Goal: Understand process/instructions: Learn how to perform a task or action

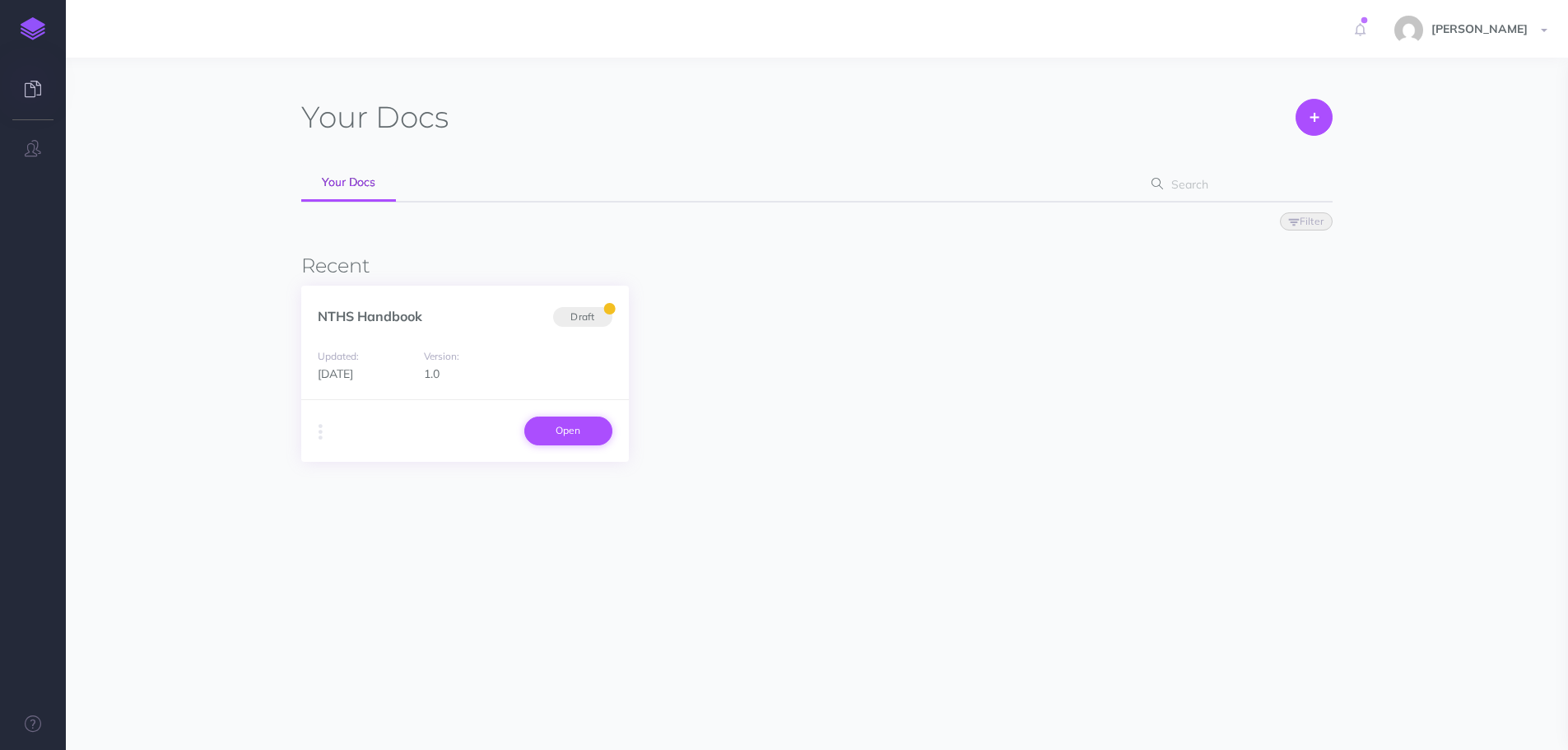
click at [593, 436] on link "Open" at bounding box center [568, 430] width 88 height 28
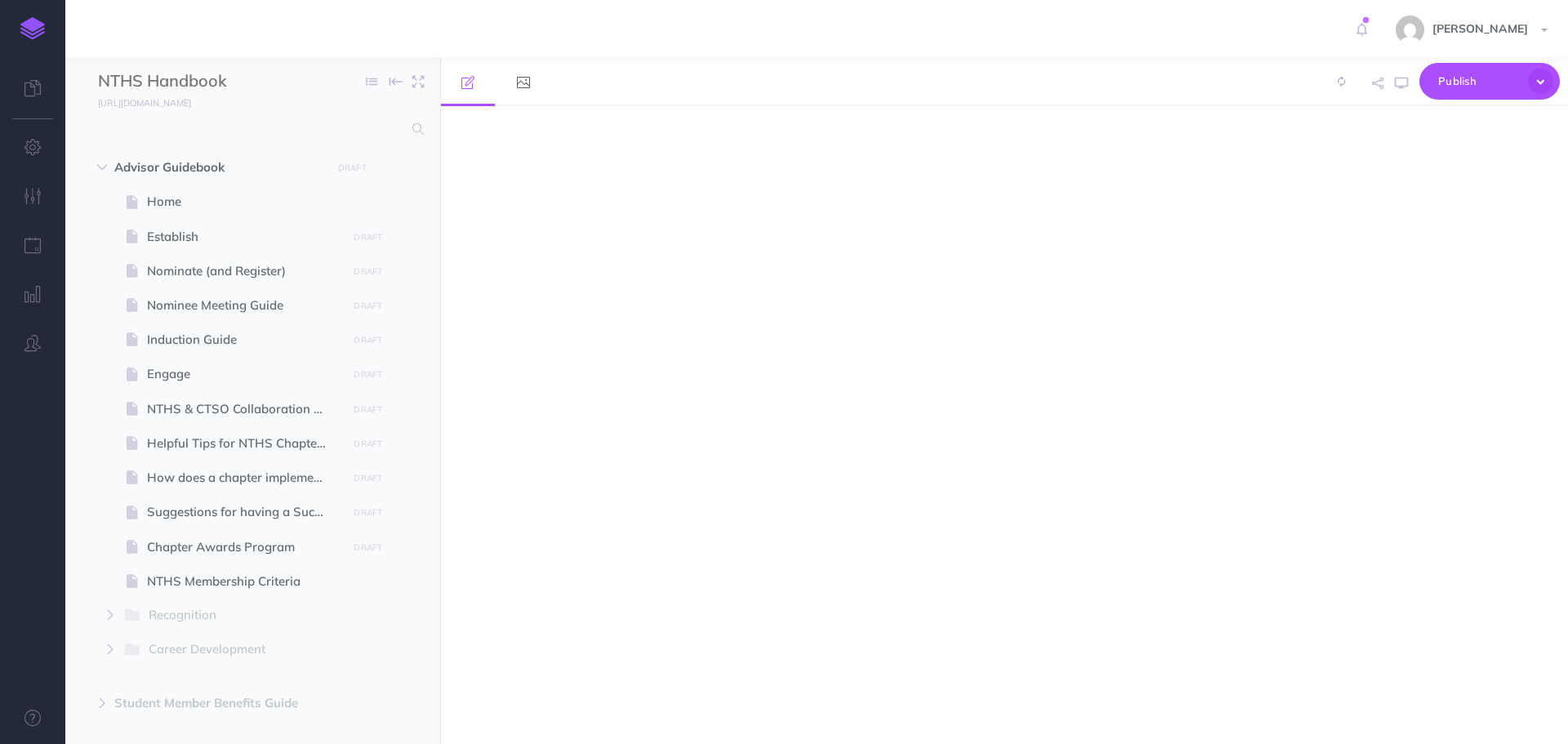
select select "null"
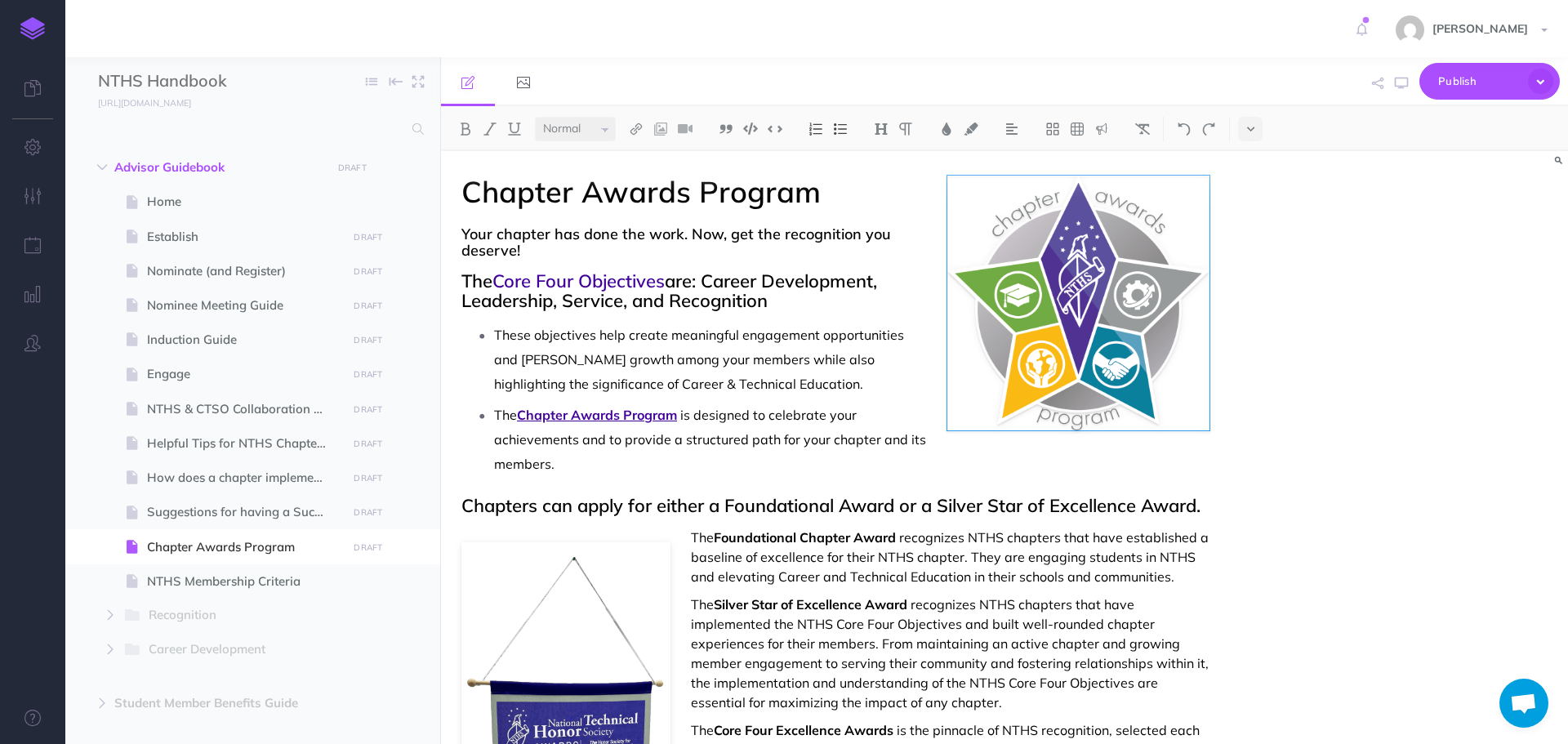
scroll to position [48, 0]
click at [29, 345] on icon "button" at bounding box center [32, 343] width 16 height 16
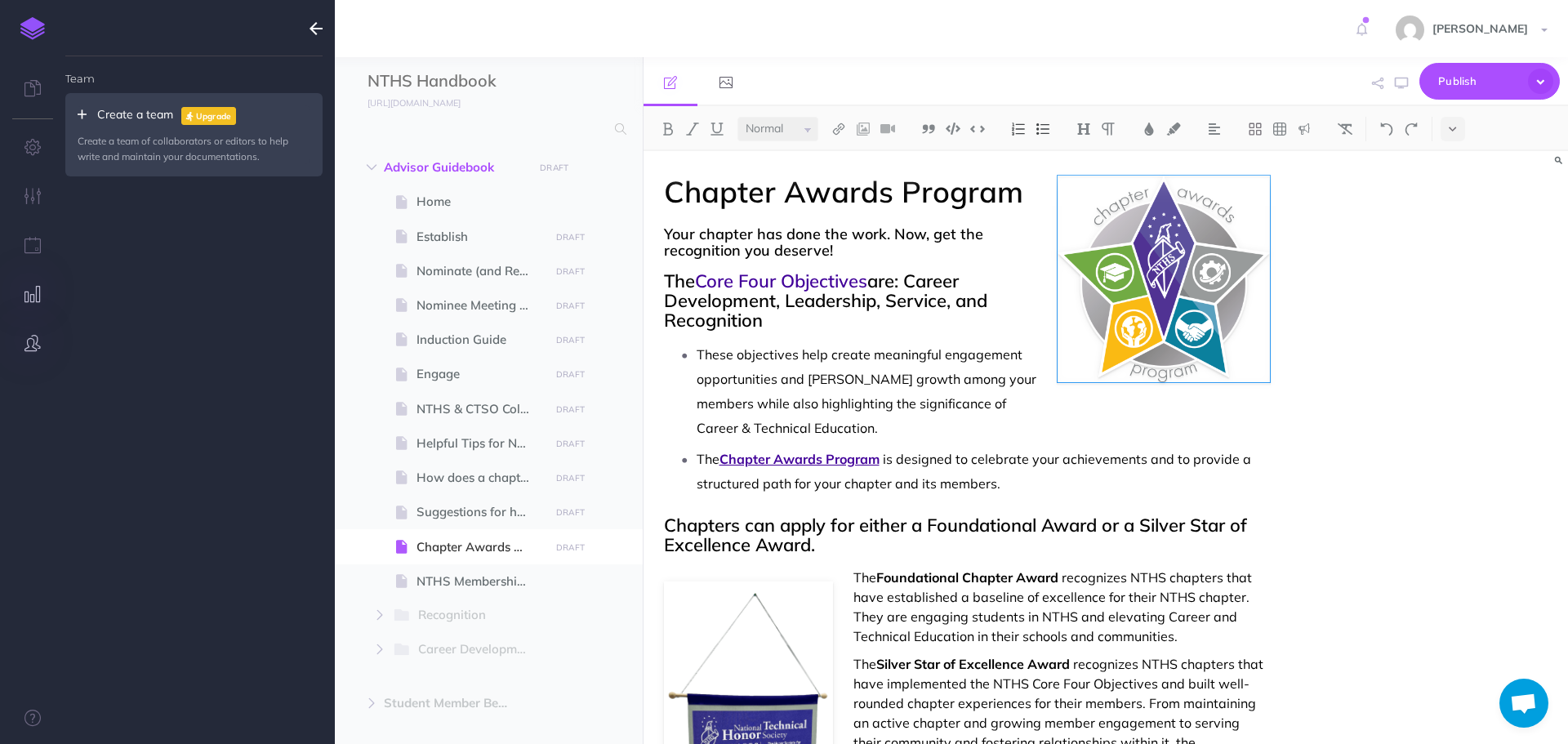
click at [34, 292] on icon "button" at bounding box center [33, 294] width 17 height 16
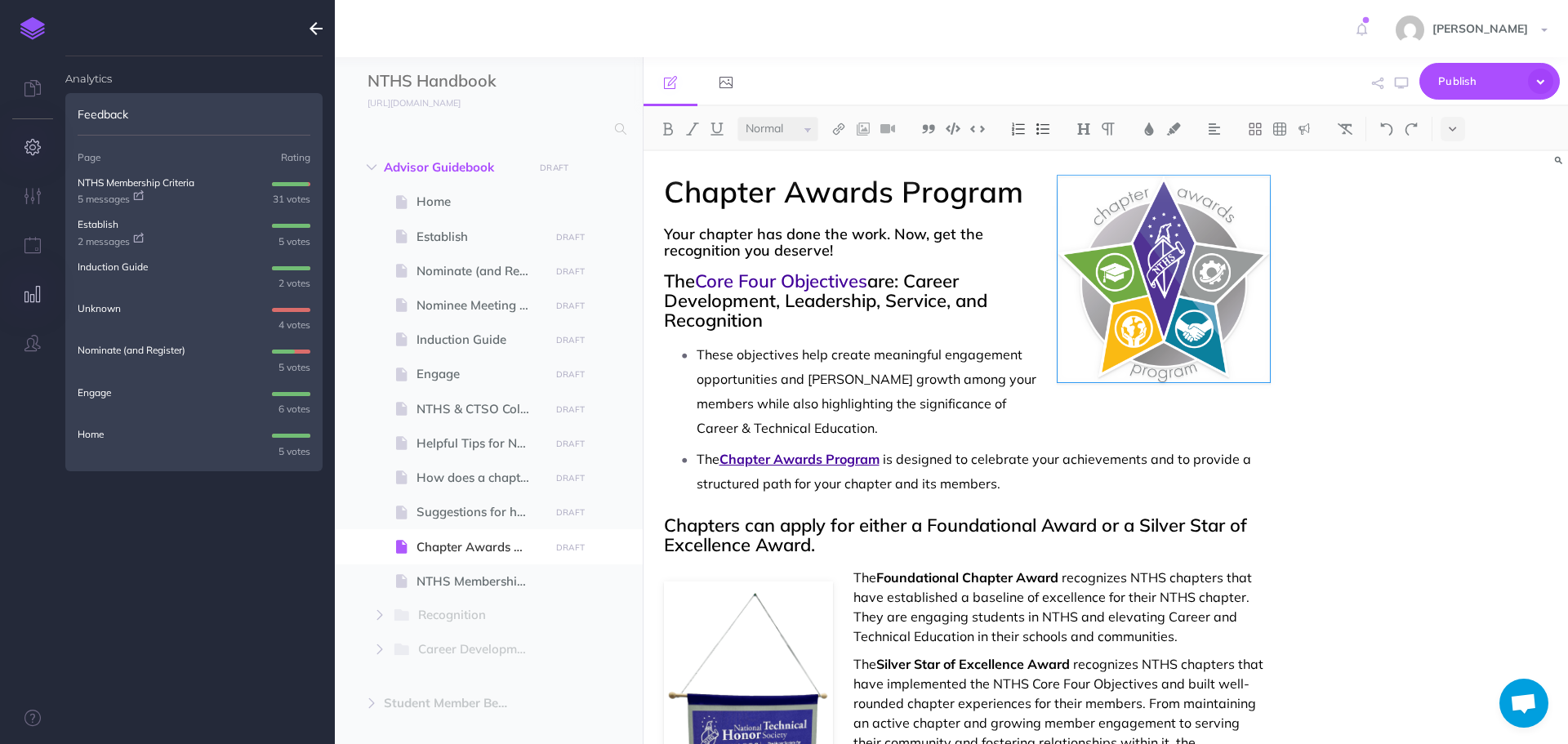
click at [34, 152] on icon "button" at bounding box center [33, 147] width 17 height 16
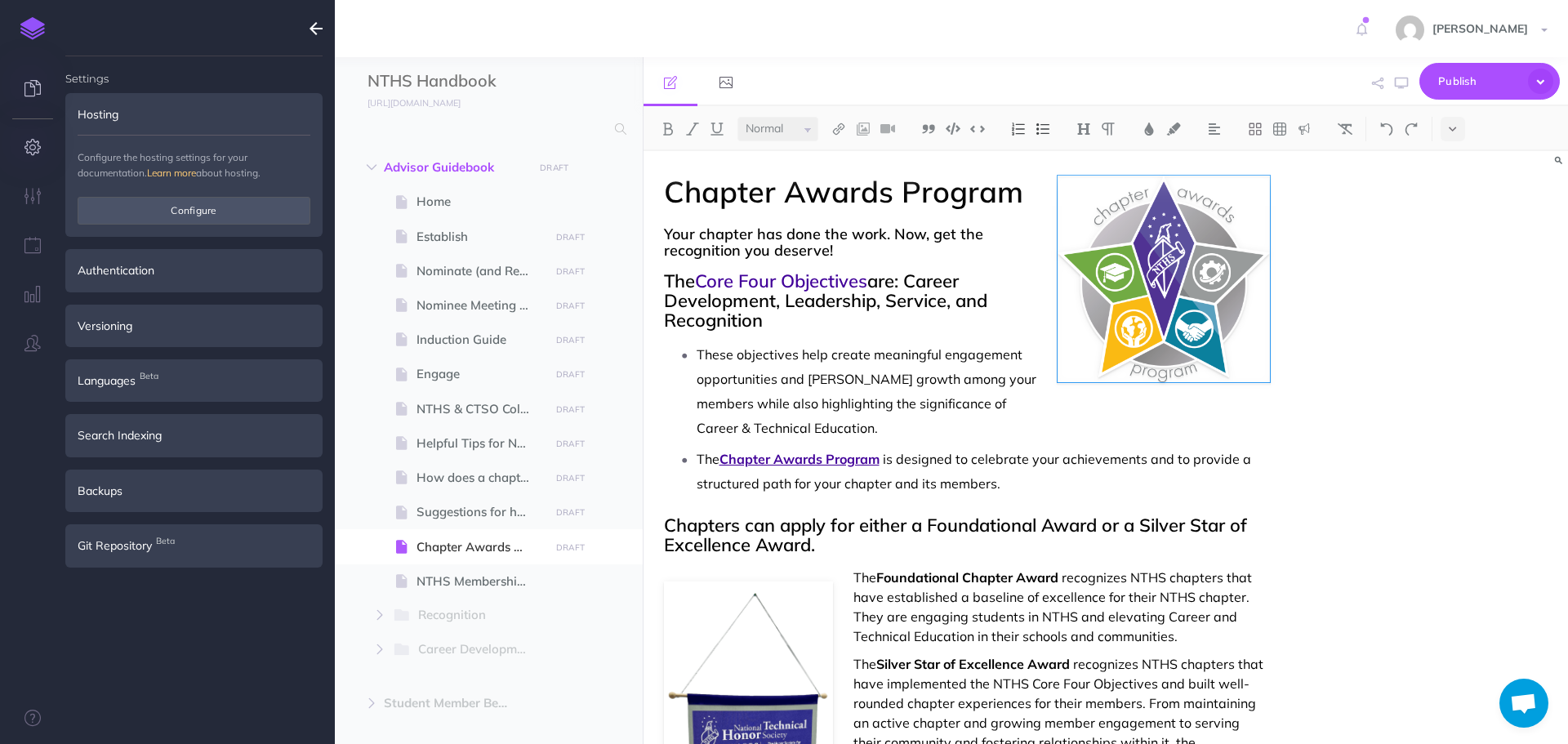
click at [36, 74] on link at bounding box center [33, 90] width 66 height 49
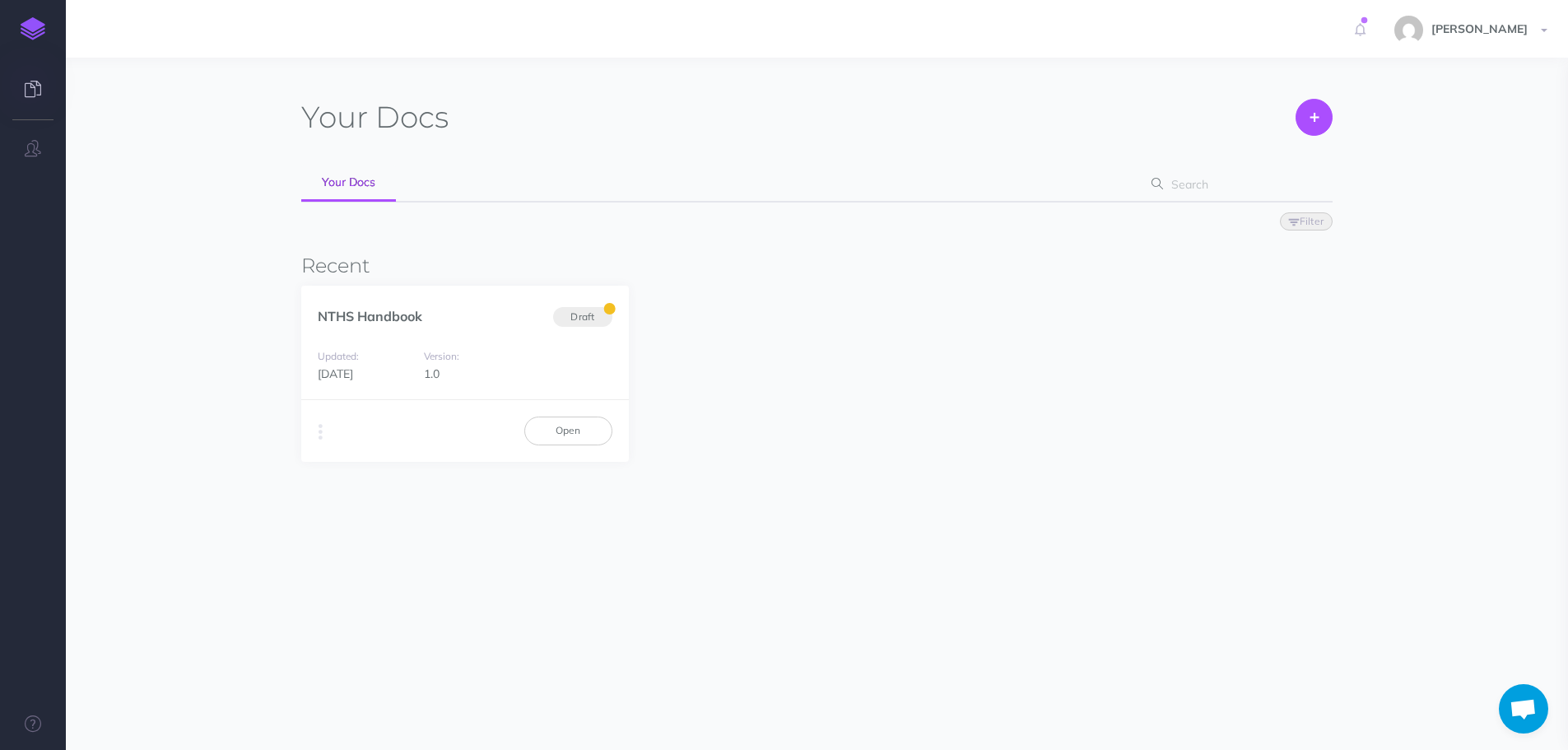
scroll to position [49, 0]
click at [598, 436] on link "Open" at bounding box center [568, 430] width 88 height 28
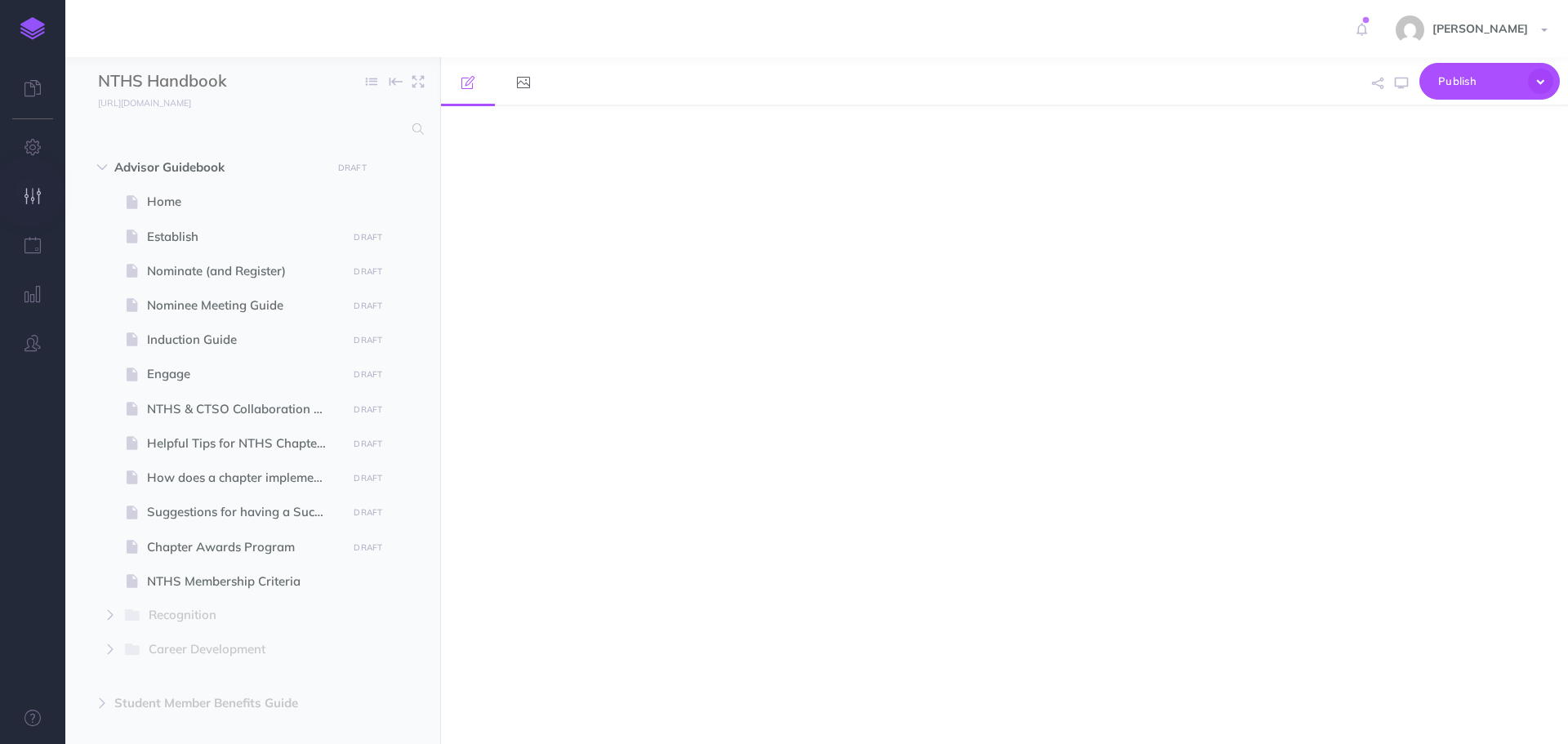
select select "null"
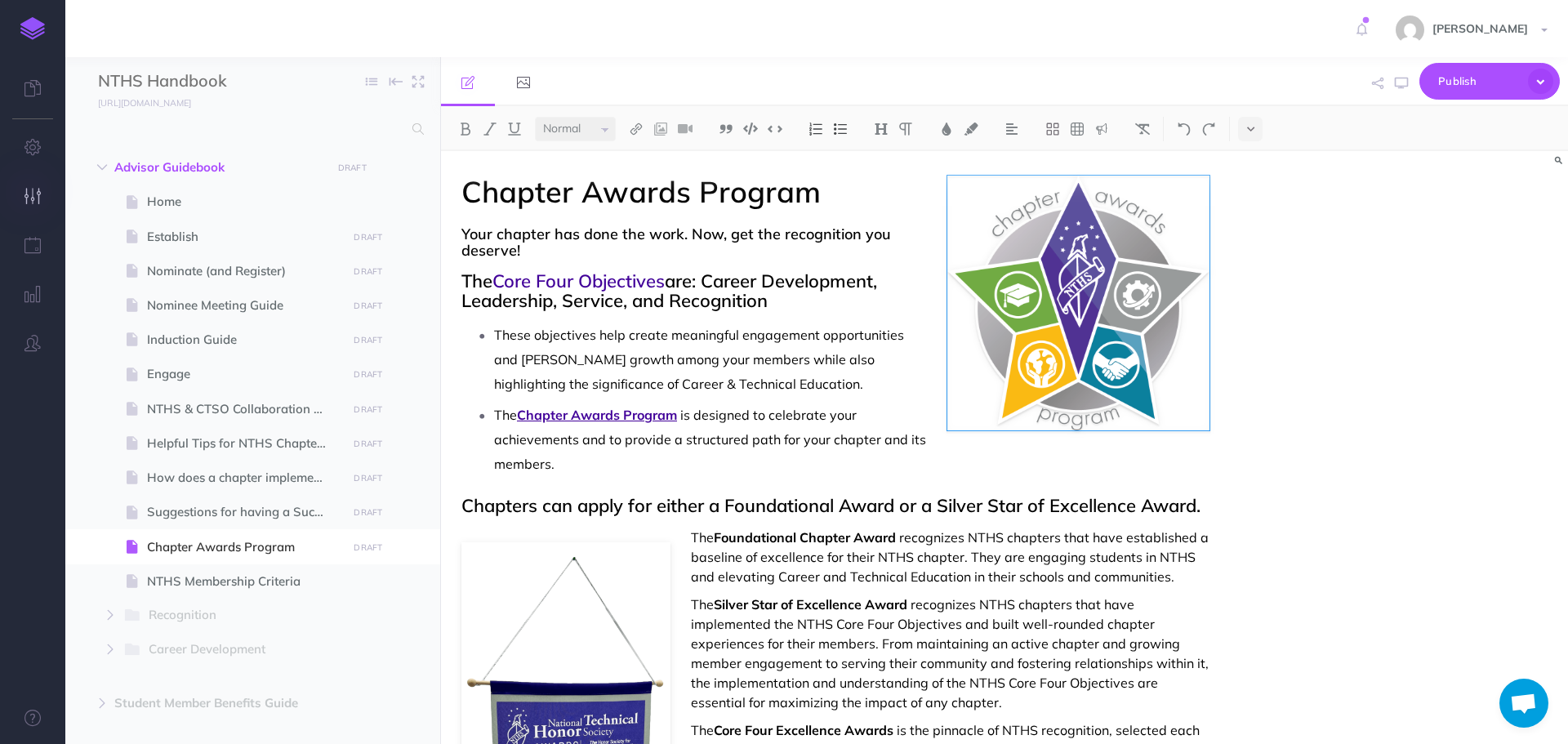
scroll to position [48, 0]
click at [30, 197] on icon "button" at bounding box center [33, 195] width 17 height 16
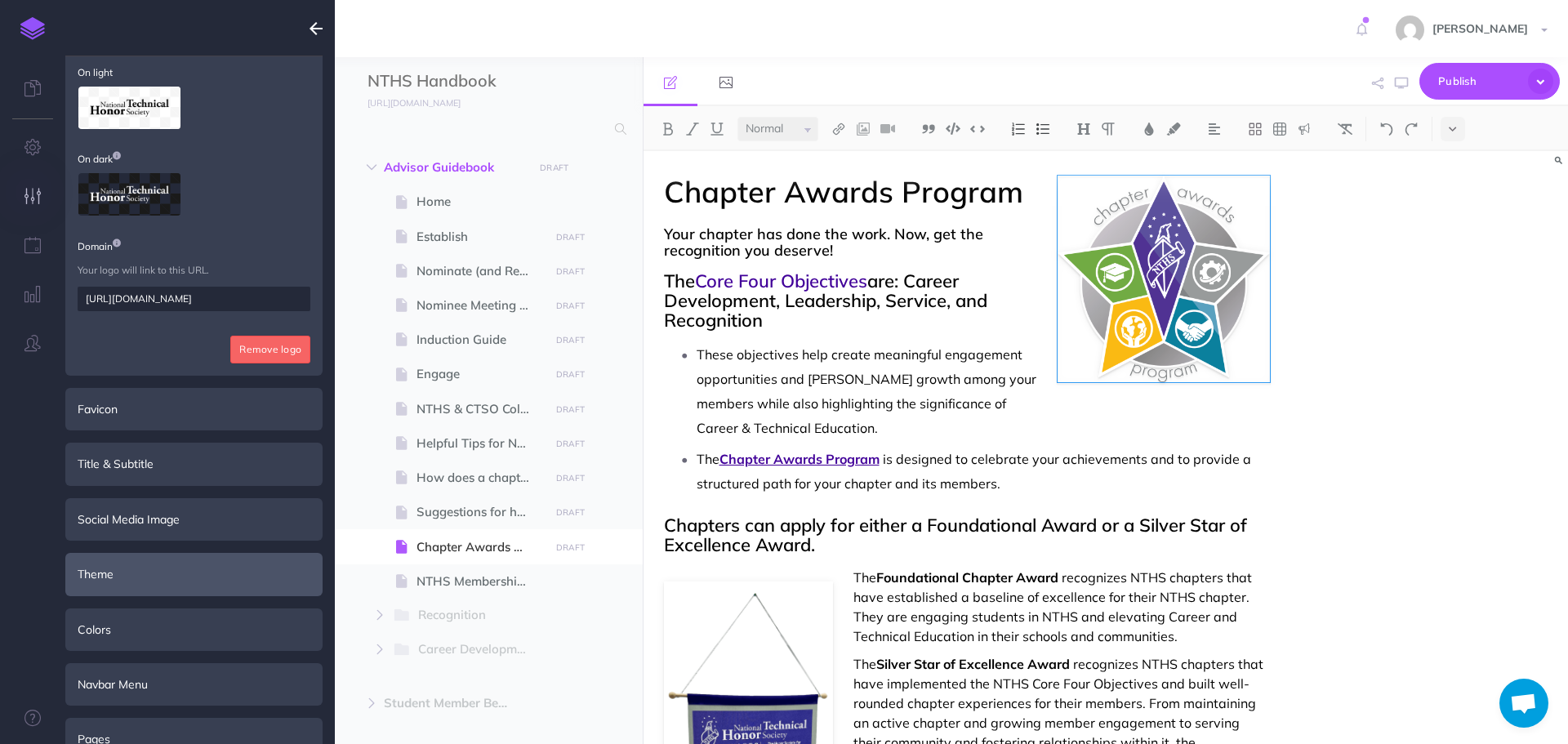
scroll to position [230, 0]
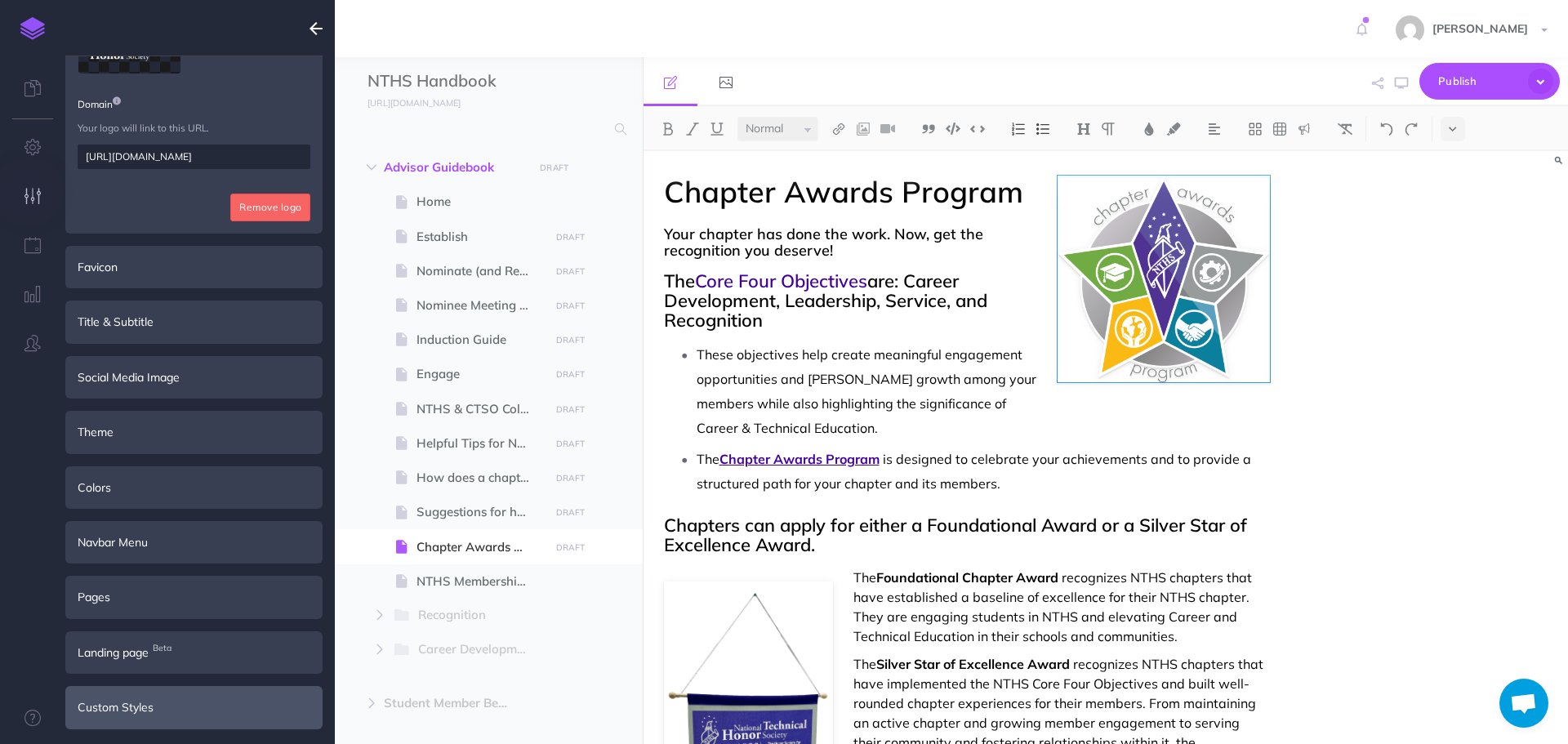
click at [151, 705] on div "Custom Styles" at bounding box center [194, 707] width 257 height 42
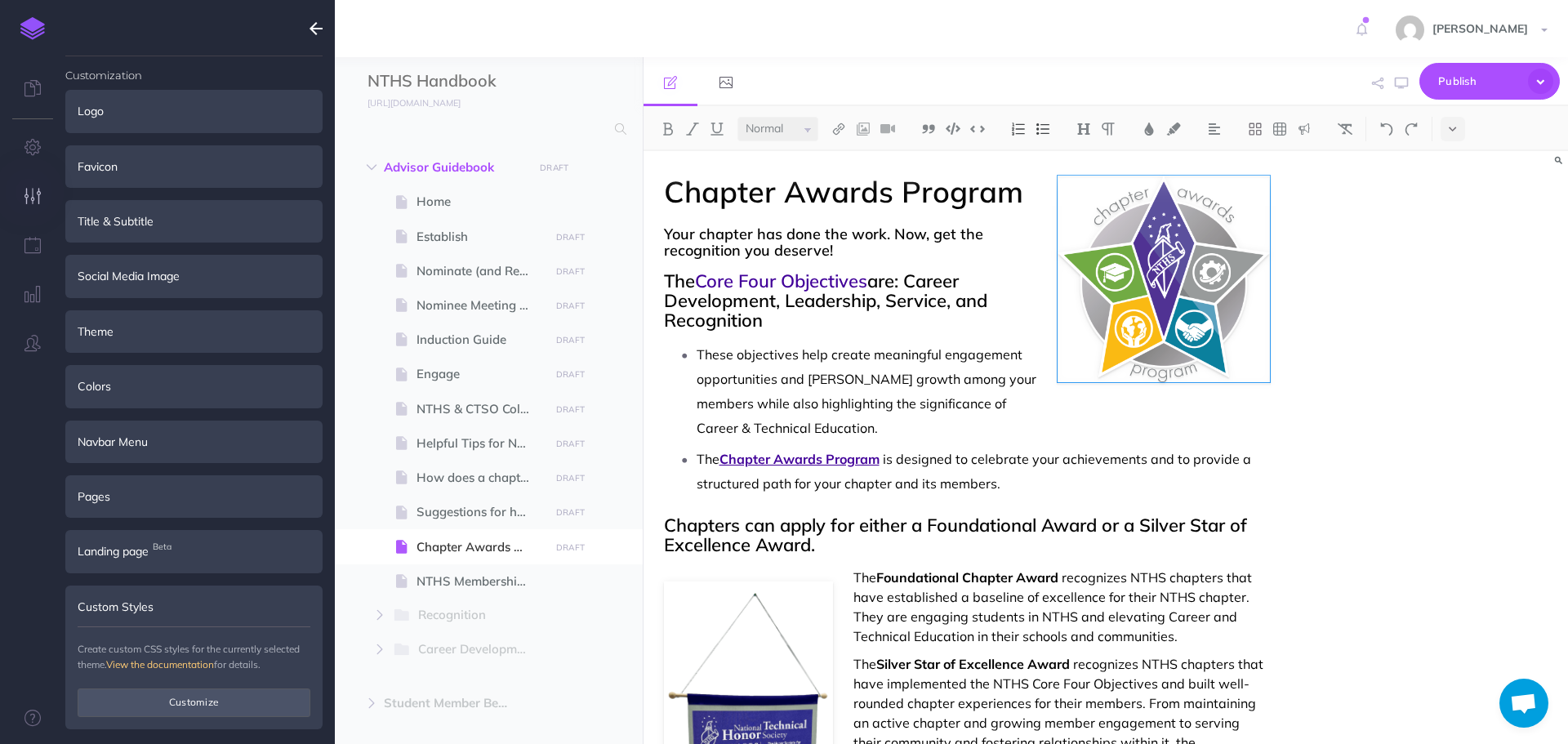
scroll to position [0, 0]
click at [188, 664] on link "View the documentation" at bounding box center [160, 668] width 108 height 12
